Goal: Task Accomplishment & Management: Manage account settings

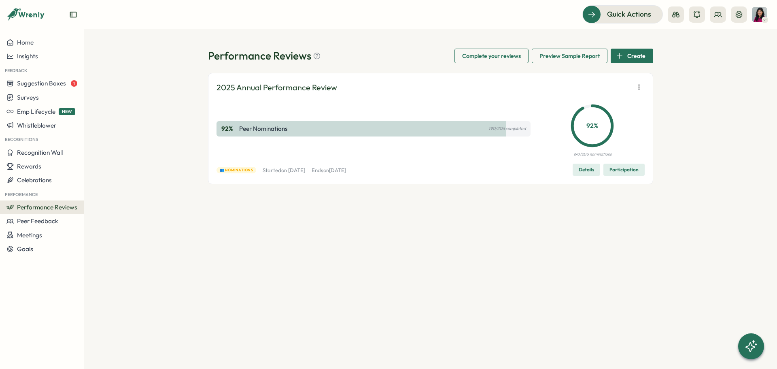
click at [623, 164] on button "Participation" at bounding box center [624, 170] width 41 height 12
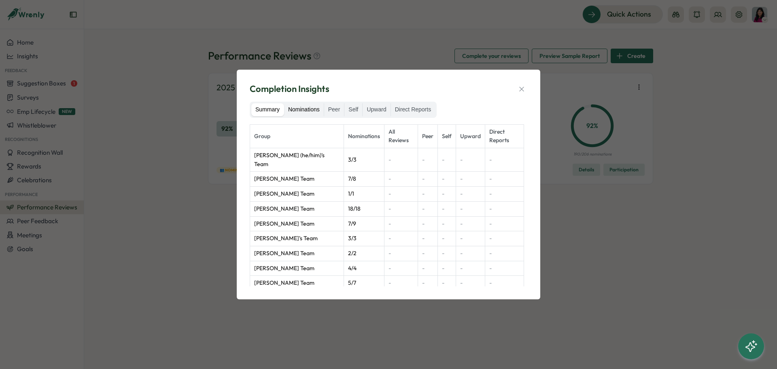
click at [295, 111] on label "Nominations" at bounding box center [304, 109] width 40 height 13
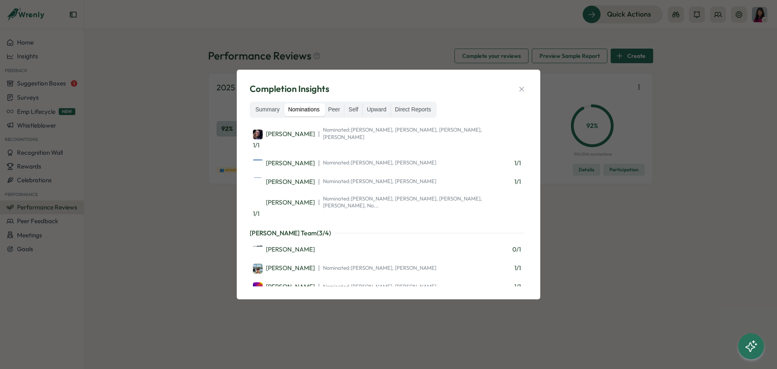
scroll to position [324, 0]
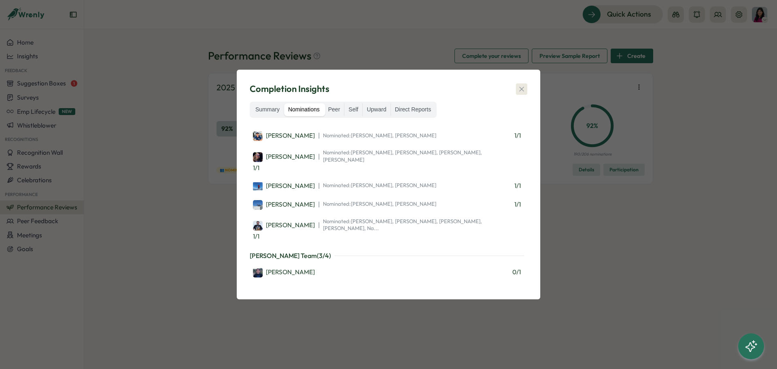
click at [519, 88] on icon "button" at bounding box center [522, 89] width 8 height 8
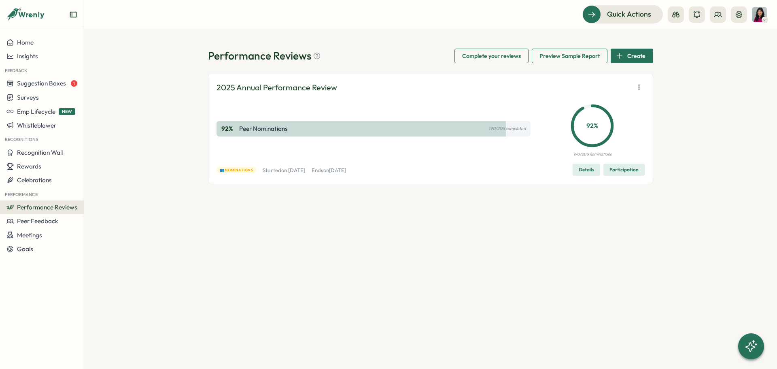
click at [425, 239] on div "Performance Reviews Complete your reviews Preview Sample Report Create 2025 Ann…" at bounding box center [430, 199] width 693 height 340
click at [172, 272] on div "Performance Reviews Complete your reviews Preview Sample Report Create 2025 Ann…" at bounding box center [430, 199] width 693 height 340
